Goal: Transaction & Acquisition: Purchase product/service

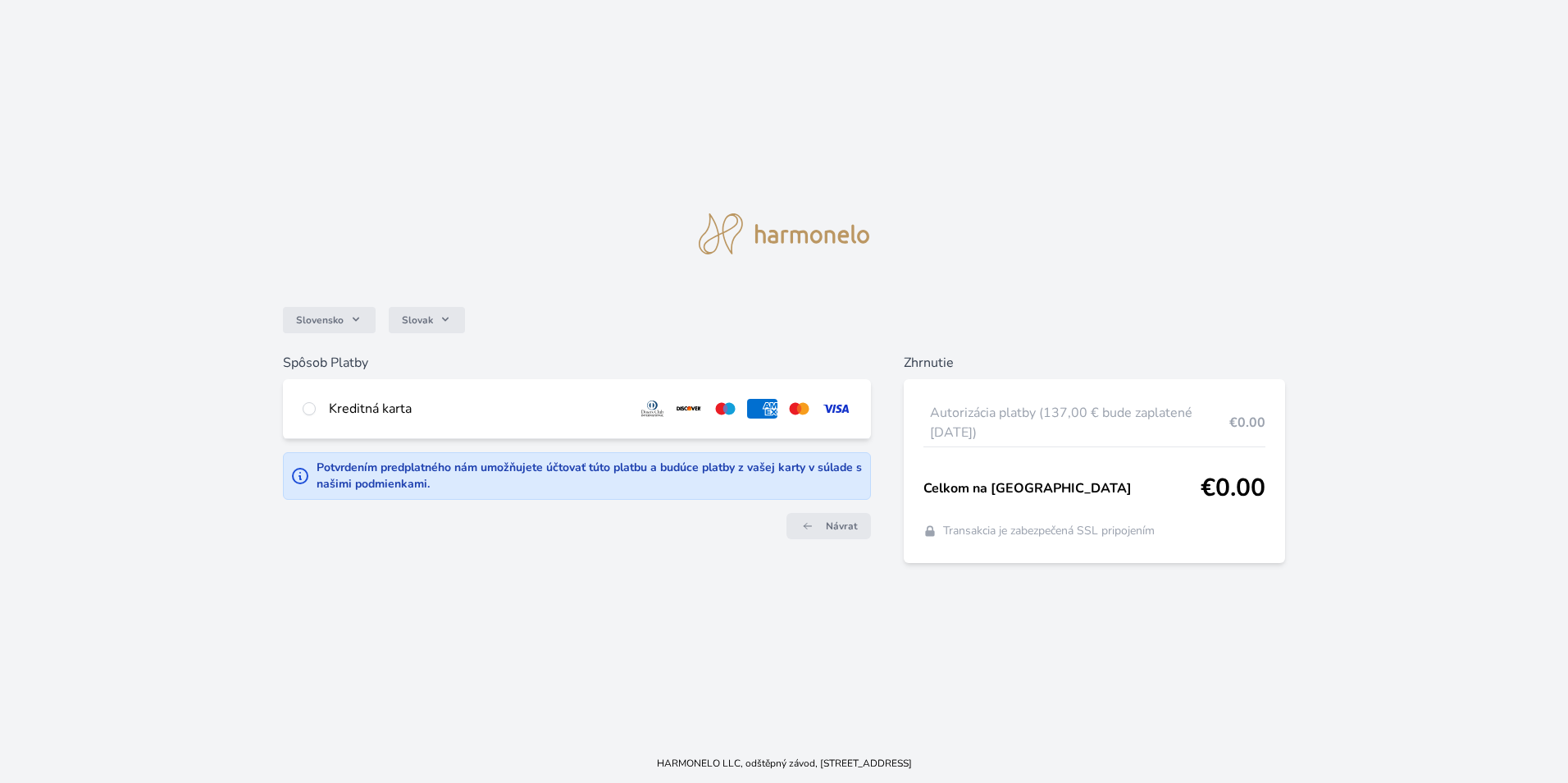
click at [304, 399] on div at bounding box center [308, 409] width 13 height 20
radio input "true"
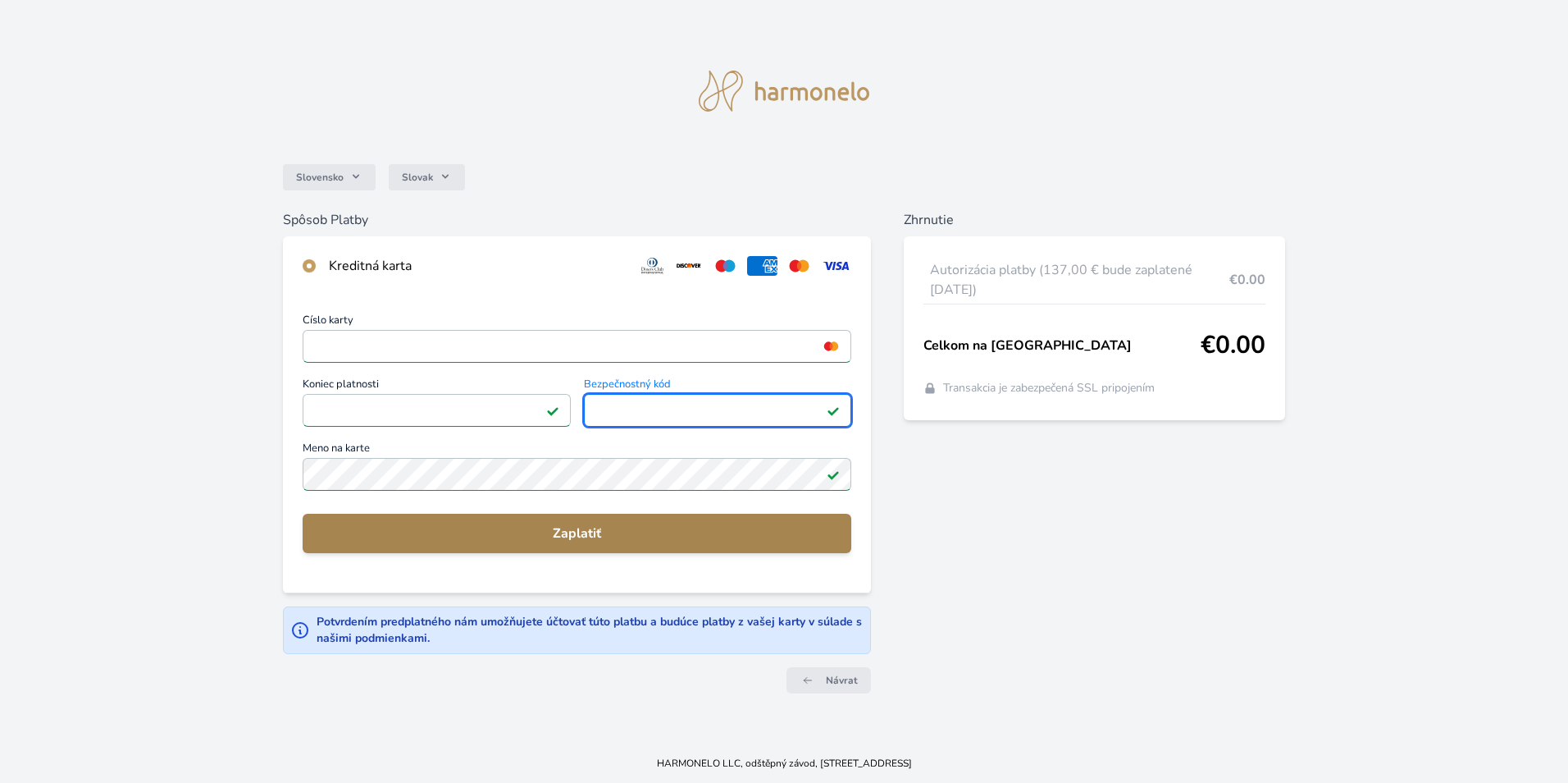
click at [602, 534] on span "Zaplatiť" at bounding box center [577, 533] width 522 height 20
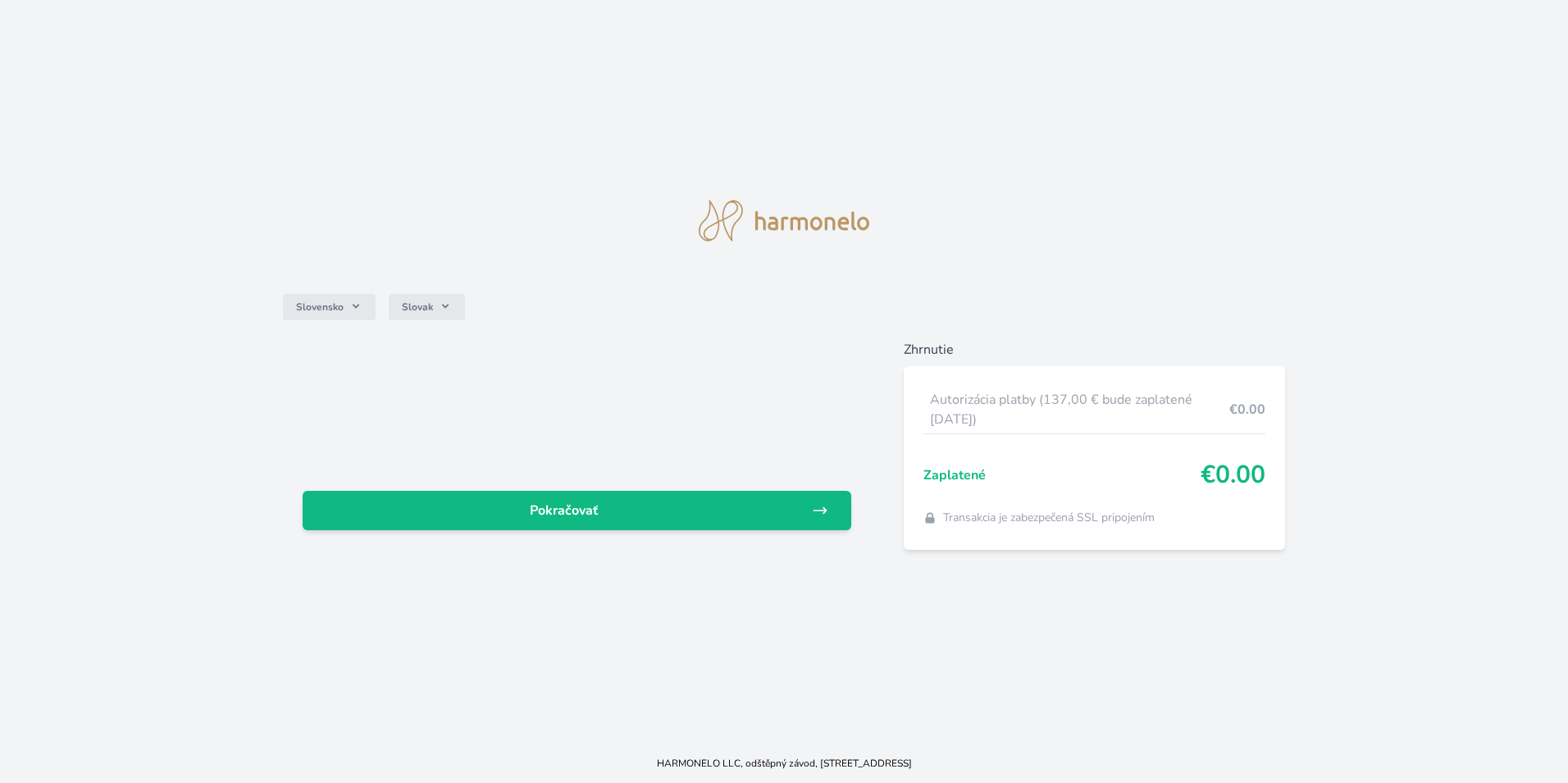
drag, startPoint x: 463, startPoint y: 467, endPoint x: 570, endPoint y: 264, distance: 229.5
click at [462, 467] on div "Pokračovať" at bounding box center [577, 457] width 588 height 236
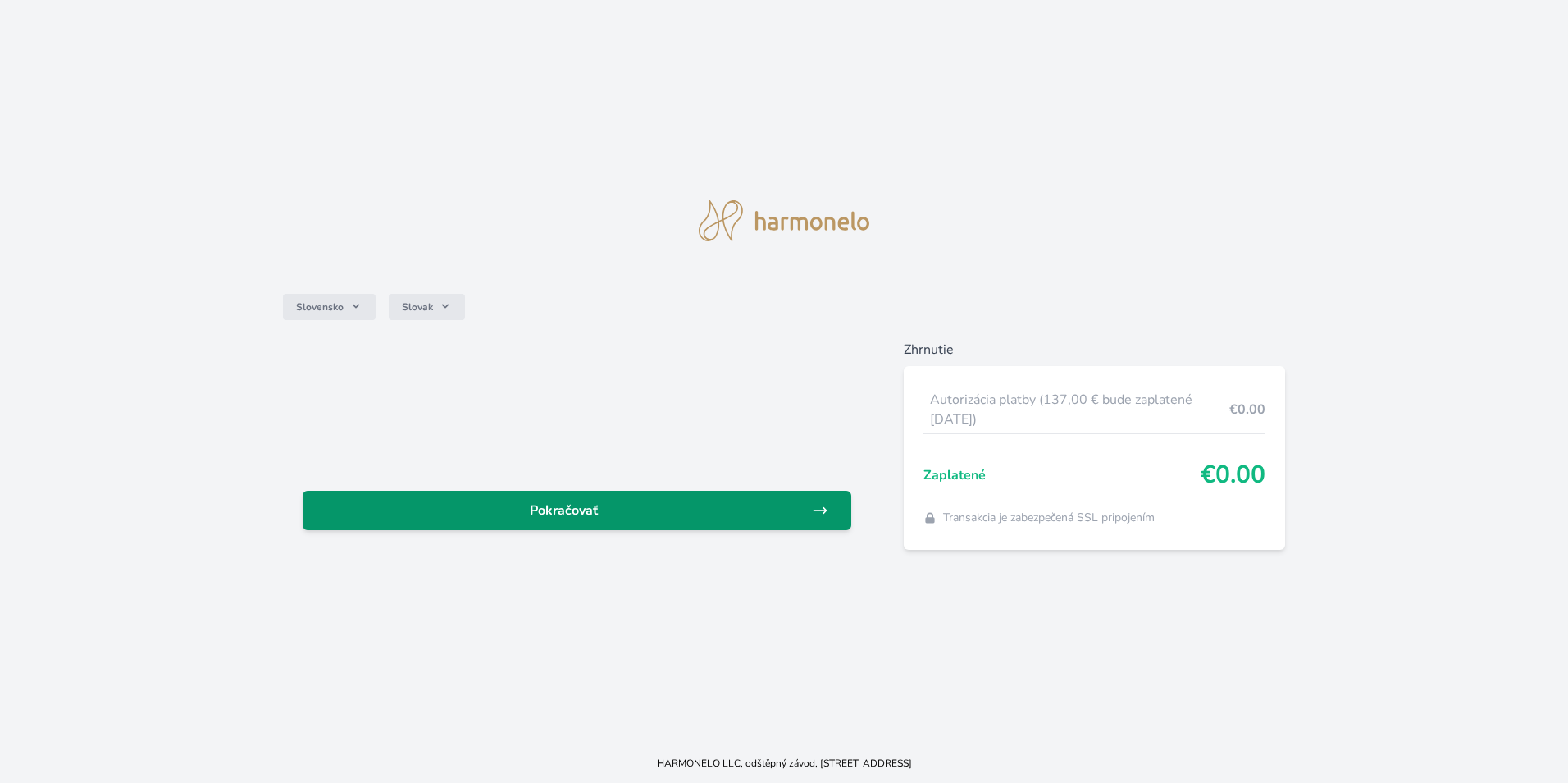
click at [631, 503] on span "Pokračovať" at bounding box center [564, 510] width 496 height 20
